Goal: Find specific page/section: Find specific page/section

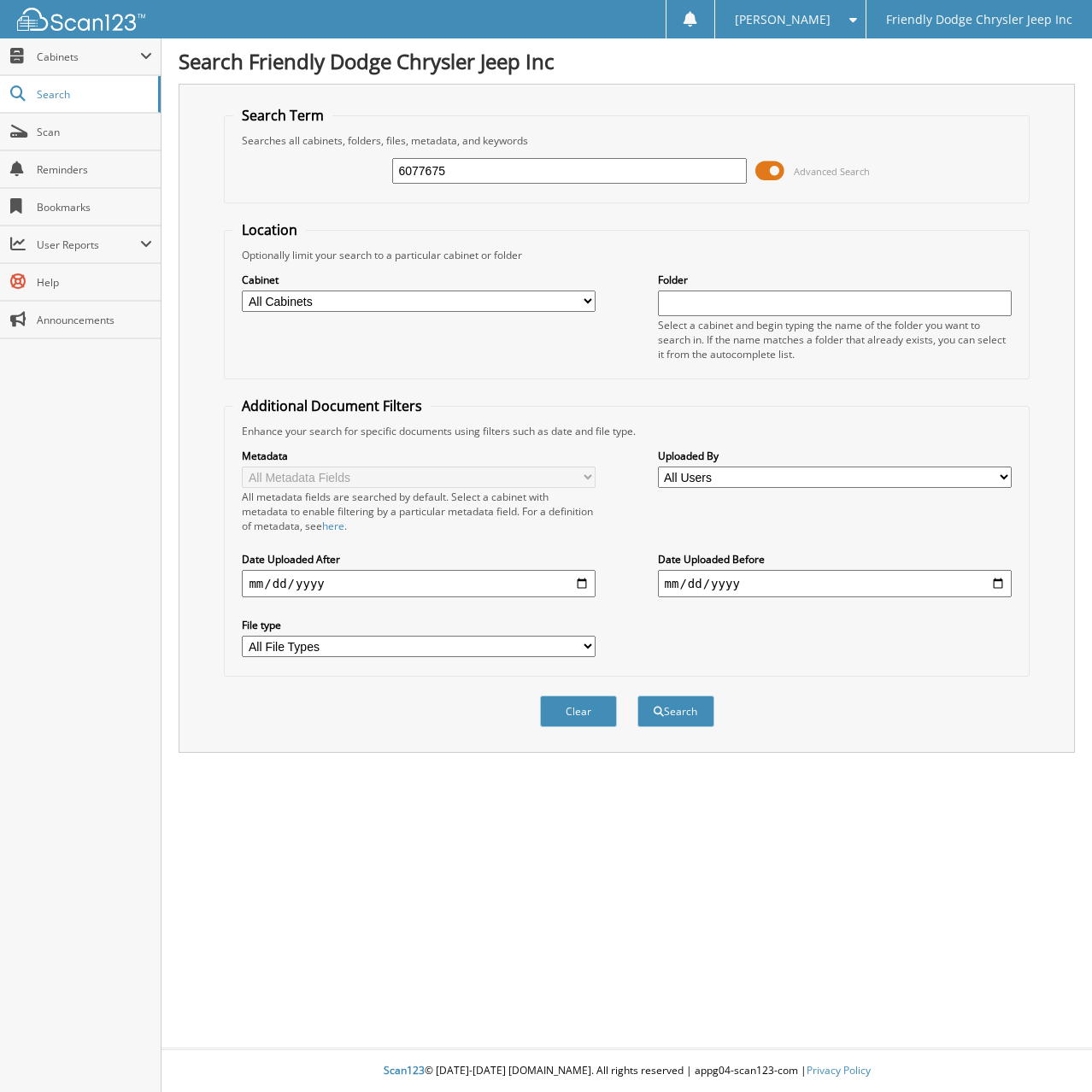
type input "6077675"
click at [637, 695] on button "Search" at bounding box center [676, 710] width 77 height 31
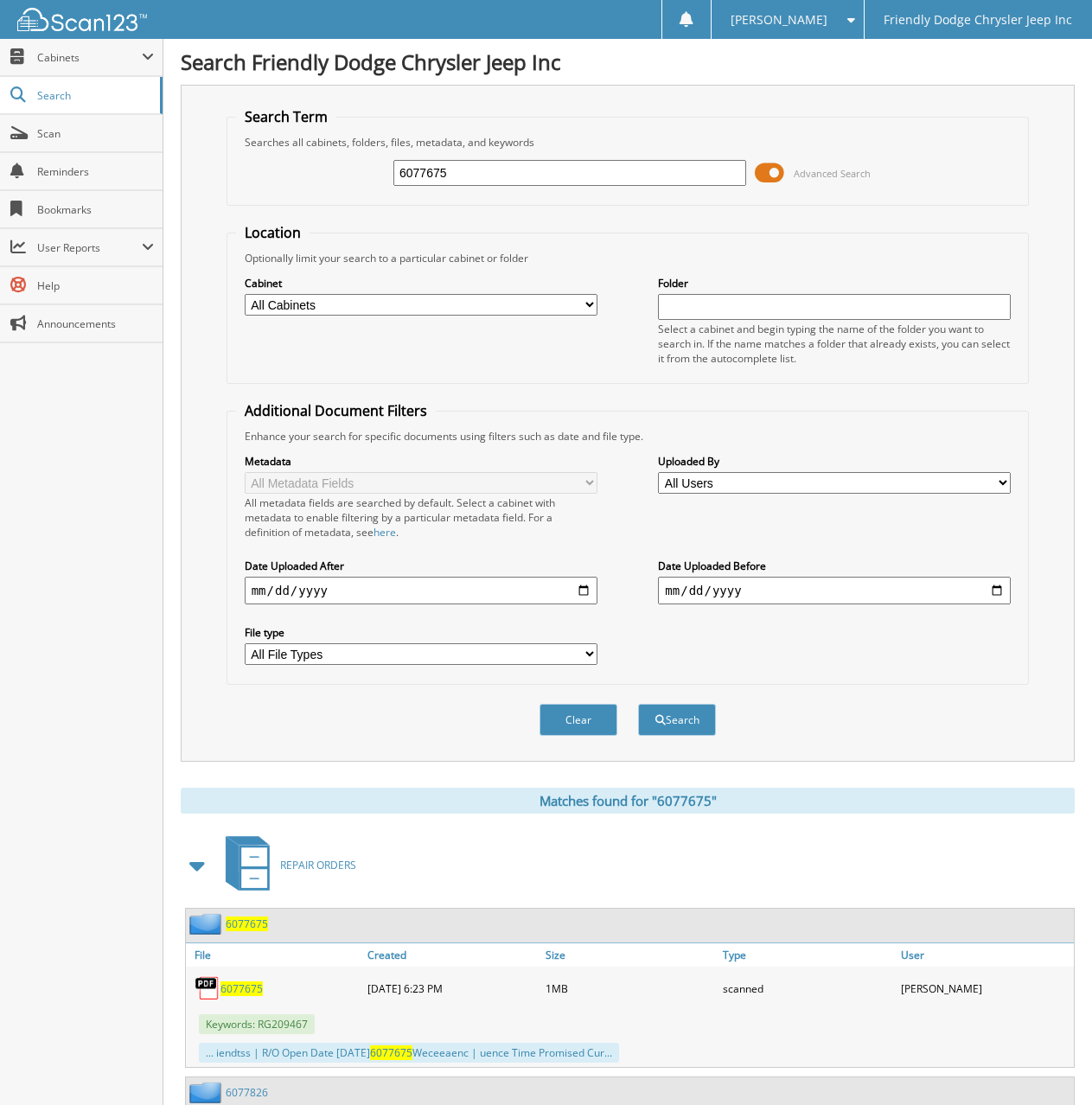
click at [241, 992] on span "6077675" at bounding box center [241, 988] width 42 height 14
click at [119, 501] on div "Close Cabinets My Company Email Addresses Search Scan" at bounding box center [81, 571] width 164 height 1066
drag, startPoint x: 458, startPoint y: 168, endPoint x: 288, endPoint y: 174, distance: 170.1
click at [288, 174] on div "6077675 Advanced Search" at bounding box center [627, 173] width 784 height 47
type input "6077431"
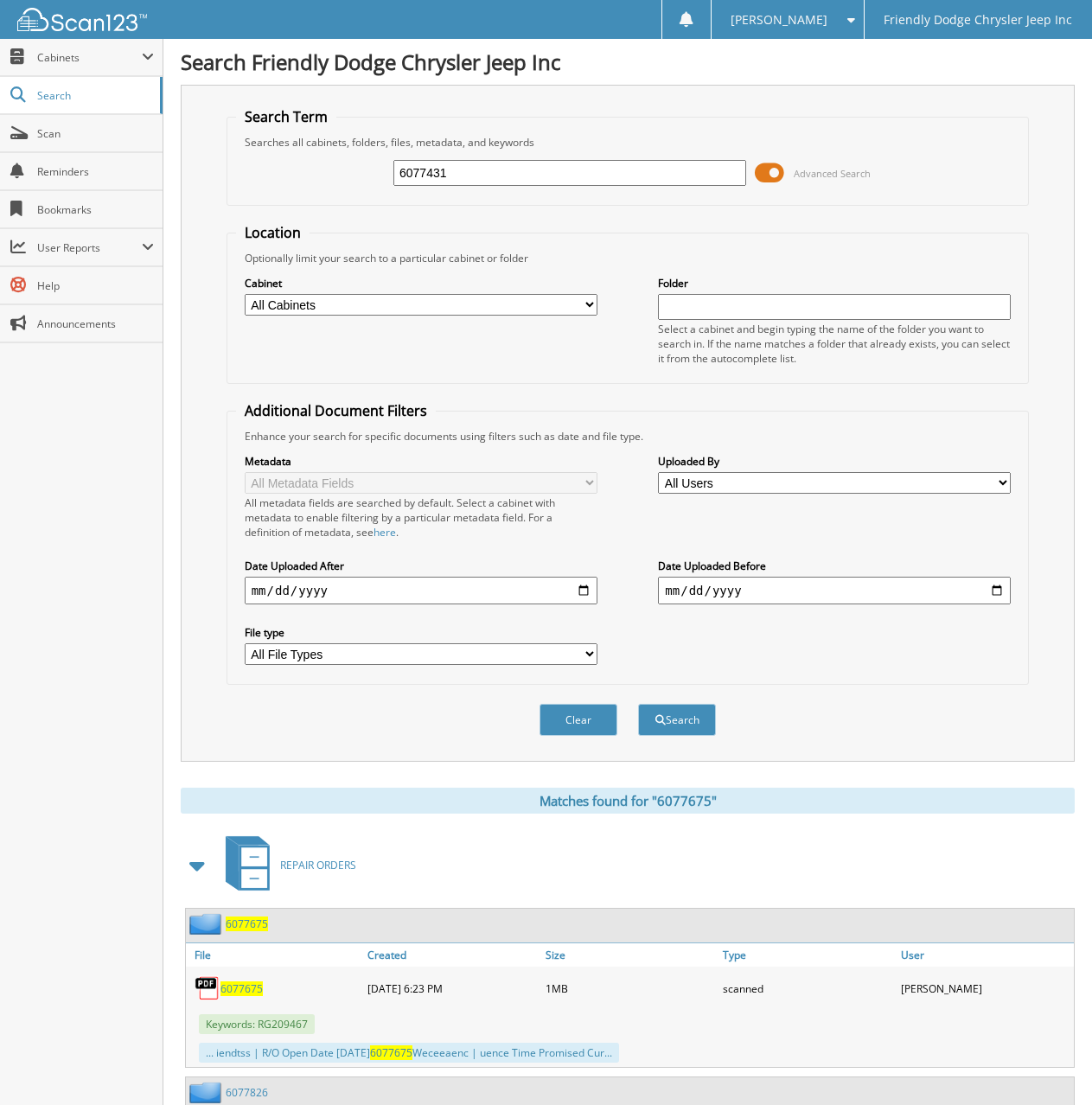
click at [638, 704] on button "Search" at bounding box center [677, 719] width 78 height 32
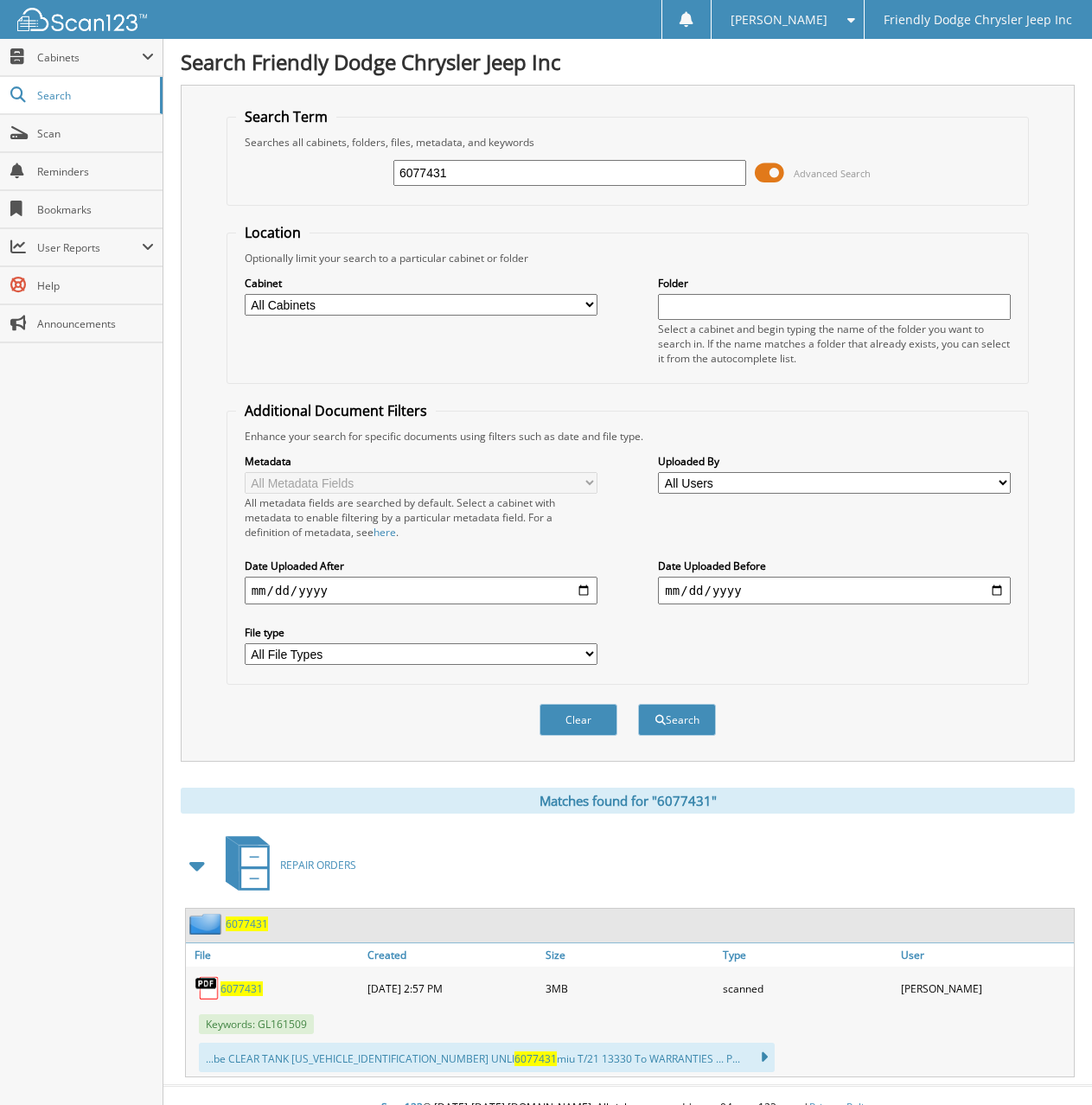
click at [243, 991] on span "6077431" at bounding box center [241, 988] width 42 height 14
click at [69, 542] on div "Close Cabinets My Company Email Addresses Search Scan" at bounding box center [81, 571] width 164 height 1066
